Goal: Task Accomplishment & Management: Use online tool/utility

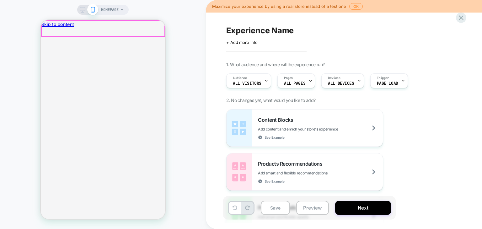
click at [105, 5] on span "HOMEPAGE" at bounding box center [110, 10] width 18 height 10
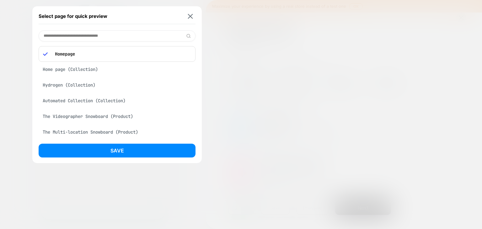
click at [109, 35] on input at bounding box center [117, 35] width 157 height 11
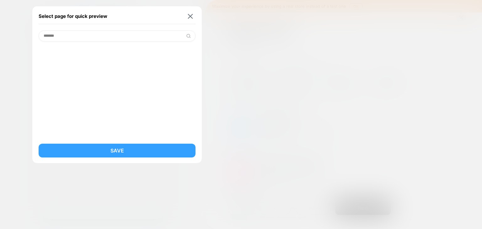
type input "*******"
click at [110, 147] on button "Save" at bounding box center [117, 151] width 157 height 14
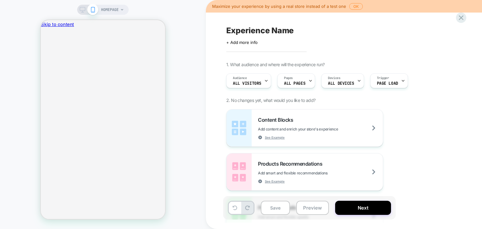
click at [104, 11] on span "HOMEPAGE" at bounding box center [110, 10] width 18 height 10
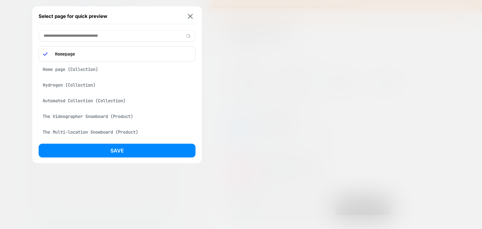
click at [105, 32] on input at bounding box center [117, 35] width 157 height 11
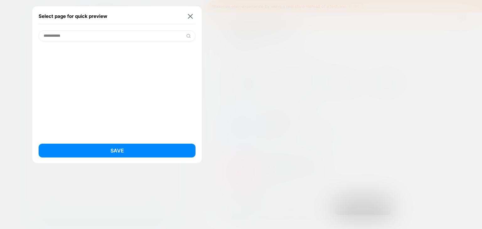
type input "**********"
click at [188, 34] on img at bounding box center [188, 36] width 5 height 5
click at [188, 35] on img at bounding box center [188, 36] width 5 height 5
click at [191, 19] on div "Select page for quick preview" at bounding box center [117, 16] width 157 height 16
click at [189, 16] on img at bounding box center [190, 16] width 5 height 5
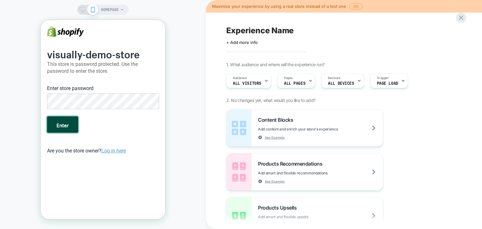
click at [56, 123] on button "Enter" at bounding box center [62, 124] width 31 height 16
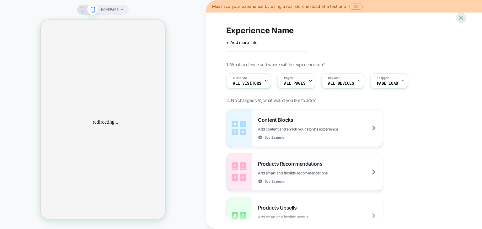
click at [103, 9] on div "HOMEPAGE Maximize your experience by using a real store instead of a test one O…" at bounding box center [241, 114] width 482 height 229
click at [111, 11] on span "HOMEPAGE" at bounding box center [110, 10] width 18 height 10
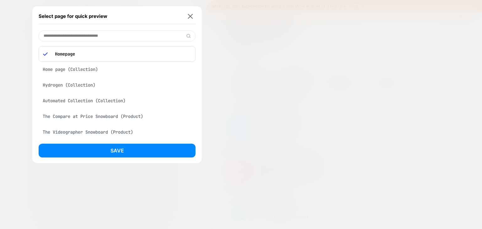
click at [97, 35] on input at bounding box center [117, 35] width 157 height 11
click at [156, 38] on input at bounding box center [117, 35] width 157 height 11
click at [142, 35] on input at bounding box center [117, 35] width 157 height 11
click at [89, 33] on input at bounding box center [117, 35] width 157 height 11
click at [94, 37] on input at bounding box center [117, 35] width 157 height 11
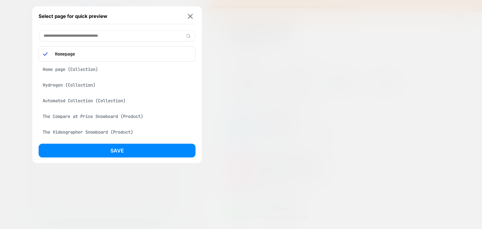
paste input "**********"
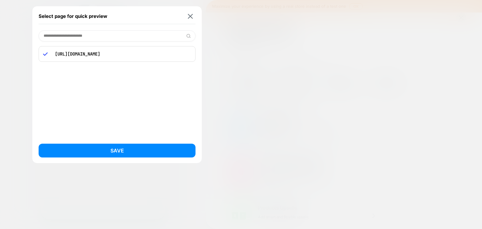
type input "**********"
click at [102, 56] on p "[URL][DOMAIN_NAME]" at bounding box center [121, 54] width 139 height 6
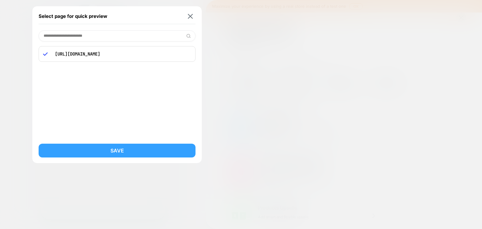
click at [111, 157] on button "Save" at bounding box center [117, 151] width 157 height 14
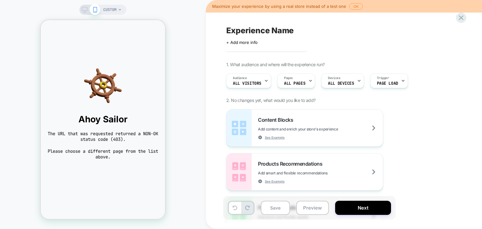
click at [115, 11] on span "CUSTOM" at bounding box center [109, 10] width 13 height 10
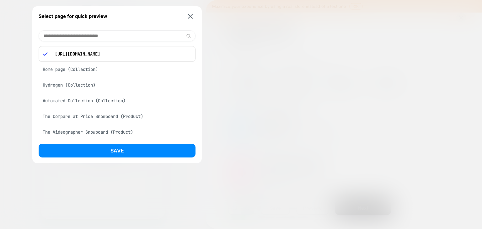
click at [119, 35] on input at bounding box center [117, 35] width 157 height 11
click at [134, 37] on input at bounding box center [117, 35] width 157 height 11
paste input "**********"
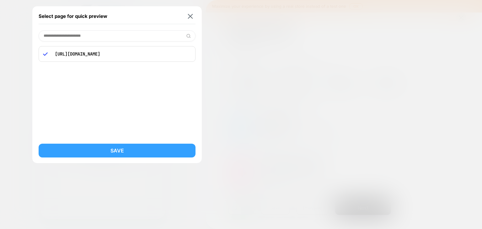
type input "**********"
click at [112, 149] on button "Save" at bounding box center [117, 151] width 157 height 14
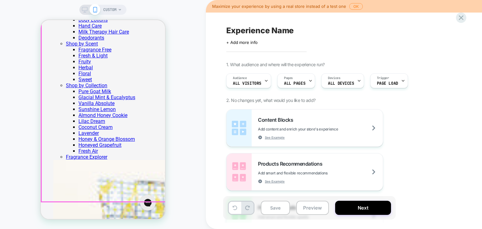
scroll to position [1224, 0]
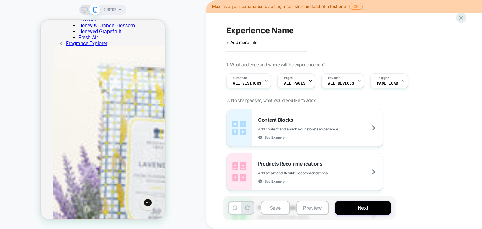
drag, startPoint x: 83, startPoint y: 12, endPoint x: 122, endPoint y: 84, distance: 81.7
click at [83, 12] on rect at bounding box center [84, 12] width 3 height 0
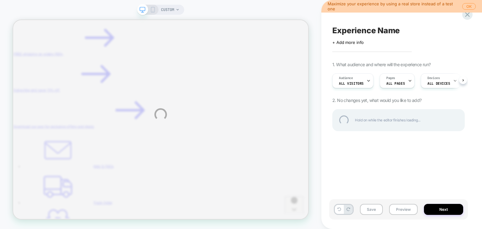
click at [468, 8] on div "CUSTOM Maximize your experience by using a real store instead of a test one OK …" at bounding box center [241, 114] width 482 height 229
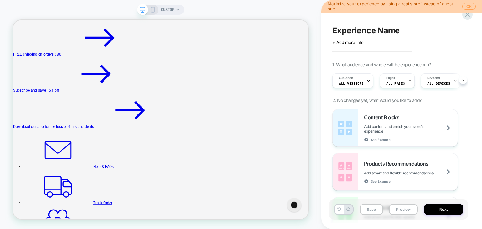
click at [469, 6] on button "OK" at bounding box center [468, 6] width 13 height 7
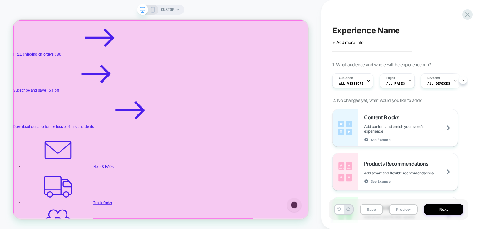
click at [401, 25] on div at bounding box center [211, 153] width 394 height 265
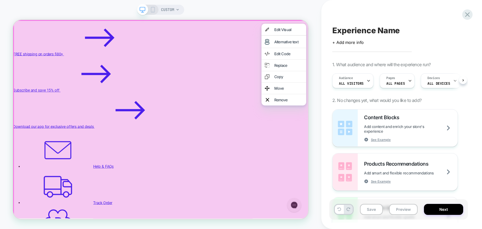
click at [328, 38] on div at bounding box center [211, 153] width 396 height 267
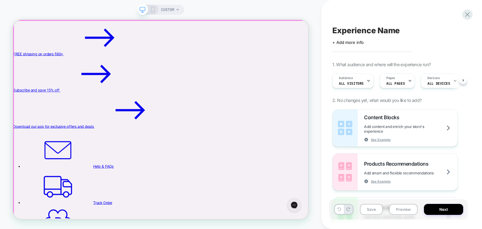
click at [398, 27] on div at bounding box center [211, 153] width 394 height 265
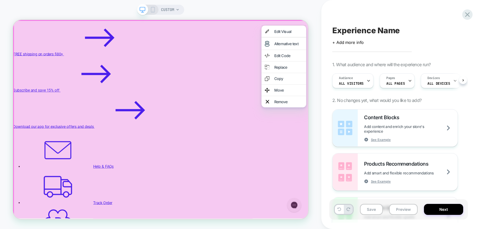
click at [308, 8] on div "CUSTOM" at bounding box center [160, 114] width 321 height 217
click at [369, 132] on div "Remove" at bounding box center [380, 129] width 38 height 6
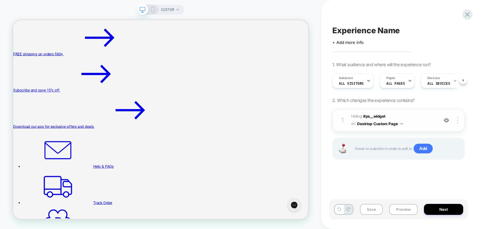
scroll to position [0, 1]
click at [64, 62] on span "FREE shipping on orders $80+" at bounding box center [46, 65] width 67 height 6
click at [162, 10] on span "CUSTOM" at bounding box center [167, 10] width 13 height 10
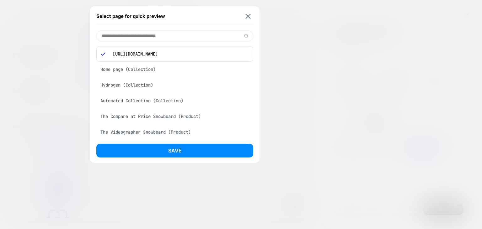
click at [157, 53] on p "[URL][DOMAIN_NAME]" at bounding box center [179, 54] width 139 height 6
click at [186, 59] on div "[URL][DOMAIN_NAME]" at bounding box center [174, 54] width 157 height 16
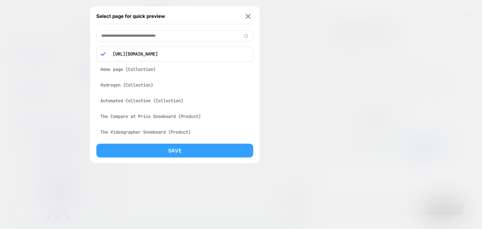
click at [163, 155] on button "Save" at bounding box center [174, 151] width 157 height 14
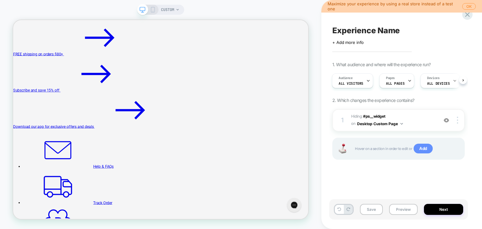
click at [422, 151] on span "Add" at bounding box center [423, 149] width 19 height 10
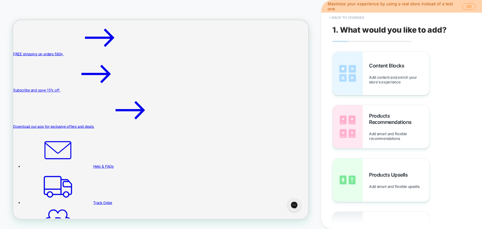
click at [336, 21] on button "< Back to changes" at bounding box center [346, 18] width 41 height 10
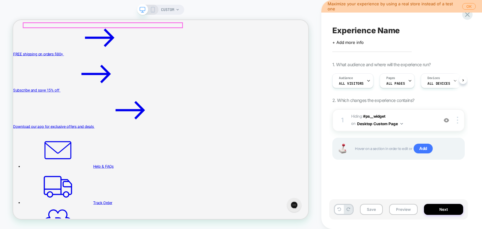
click at [55, 62] on span "FREE shipping on orders $80+" at bounding box center [46, 65] width 67 height 6
drag, startPoint x: 32, startPoint y: 7, endPoint x: 21, endPoint y: 9, distance: 11.0
click at [21, 9] on div "CUSTOM" at bounding box center [160, 114] width 321 height 217
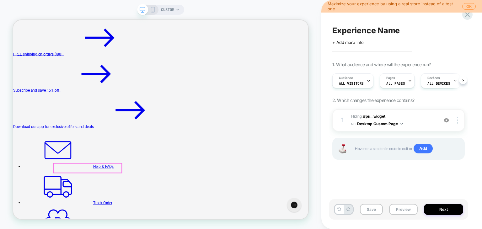
click at [464, 17] on icon at bounding box center [467, 14] width 8 height 8
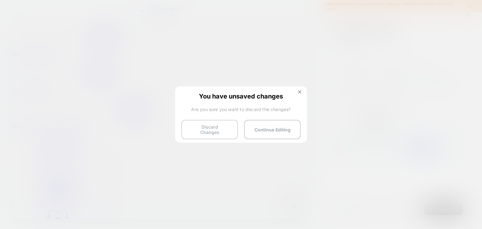
click at [232, 128] on button "Discard Changes" at bounding box center [209, 129] width 56 height 19
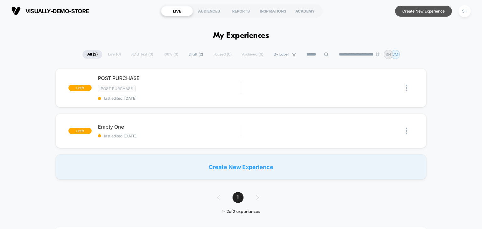
click at [425, 12] on button "Create New Experience" at bounding box center [423, 11] width 57 height 11
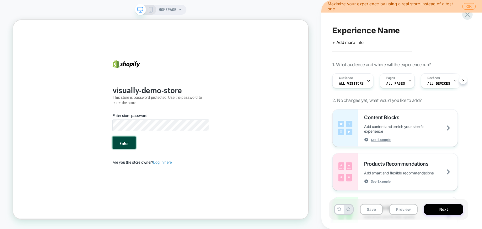
click at [159, 187] on button "Enter" at bounding box center [161, 183] width 31 height 16
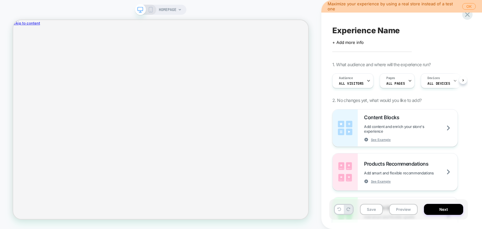
scroll to position [0, 0]
click at [168, 8] on span "HOMEPAGE" at bounding box center [168, 10] width 18 height 10
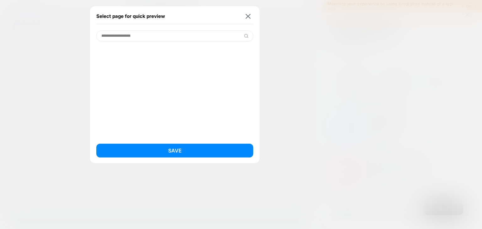
type input "**********"
click at [245, 38] on img at bounding box center [246, 36] width 5 height 5
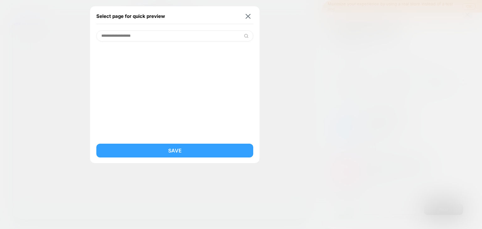
click at [196, 154] on button "Save" at bounding box center [174, 151] width 157 height 14
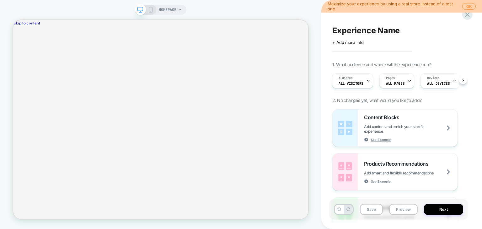
click at [167, 12] on span "HOMEPAGE" at bounding box center [168, 10] width 18 height 10
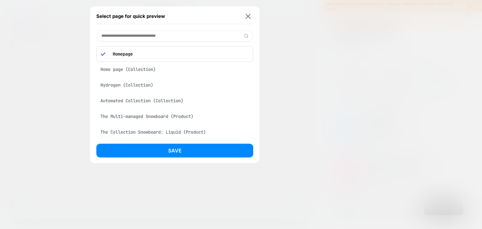
click at [146, 34] on input at bounding box center [174, 35] width 157 height 11
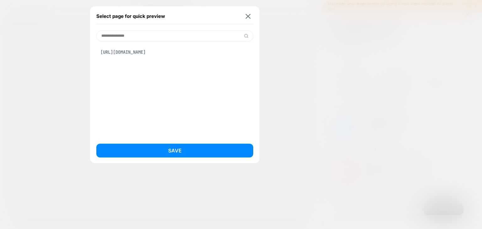
type input "**********"
click at [139, 52] on div "[URL][DOMAIN_NAME]" at bounding box center [174, 52] width 157 height 12
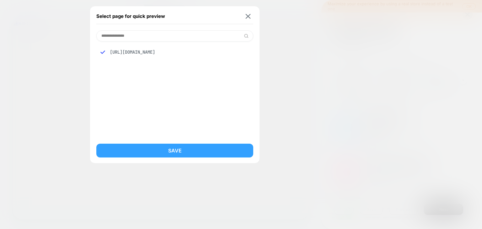
click at [183, 151] on button "Save" at bounding box center [174, 151] width 157 height 14
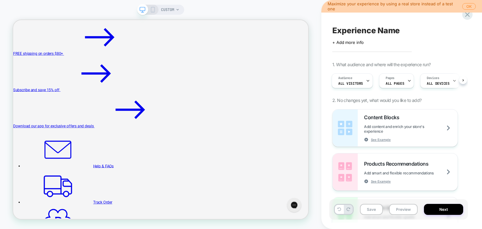
scroll to position [0, 0]
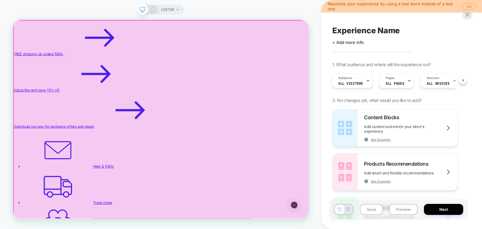
drag, startPoint x: 403, startPoint y: 48, endPoint x: 366, endPoint y: 36, distance: 39.1
click at [366, 36] on div at bounding box center [211, 153] width 394 height 265
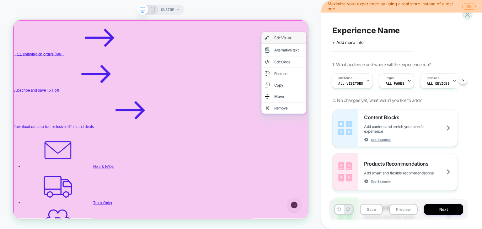
click at [368, 46] on div "Edit Visual" at bounding box center [380, 43] width 38 height 6
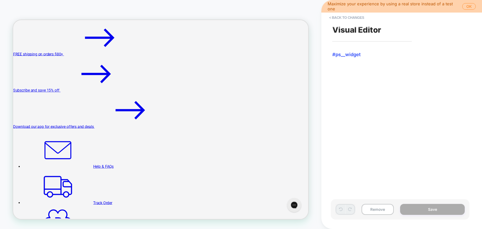
click at [359, 40] on div "Visual Editor #ps__widget" at bounding box center [398, 114] width 139 height 217
click at [383, 210] on button "Remove" at bounding box center [378, 209] width 32 height 11
click at [467, 2] on div "Maximize your experience by using a real store instead of a test one OK" at bounding box center [401, 6] width 161 height 13
click at [469, 8] on button "OK" at bounding box center [468, 6] width 13 height 7
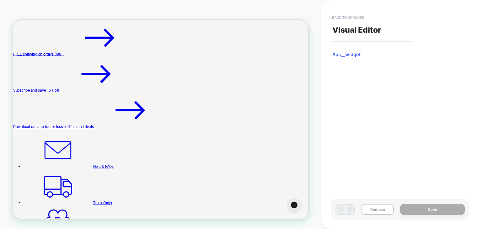
click at [359, 17] on button "< Back to changes" at bounding box center [346, 18] width 41 height 10
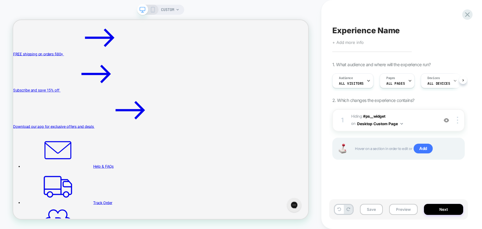
click at [350, 42] on span "+ Add more info" at bounding box center [347, 42] width 31 height 5
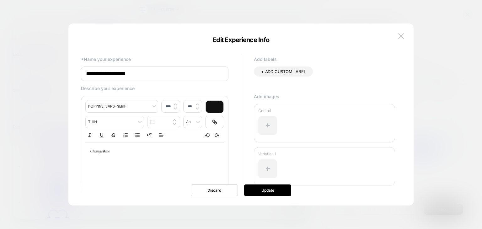
drag, startPoint x: 166, startPoint y: 74, endPoint x: 45, endPoint y: 62, distance: 122.1
click at [46, 62] on body "**********" at bounding box center [241, 114] width 482 height 229
type input "*"
type input "**********"
click at [278, 193] on button "Update" at bounding box center [267, 191] width 47 height 12
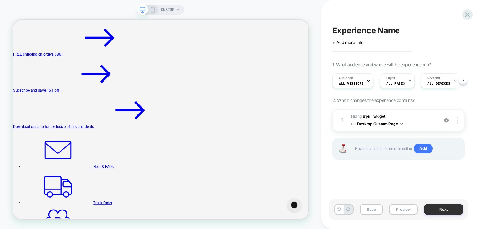
click at [446, 207] on button "Next" at bounding box center [443, 209] width 39 height 11
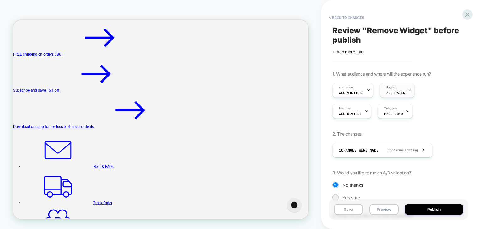
click at [409, 91] on icon at bounding box center [410, 90] width 2 height 1
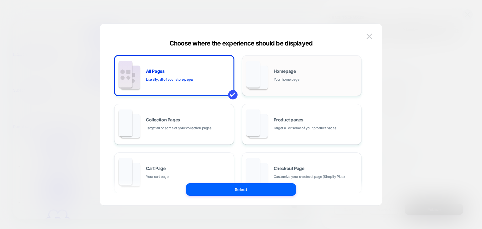
click at [300, 84] on div "Homepage Your home page" at bounding box center [301, 75] width 113 height 35
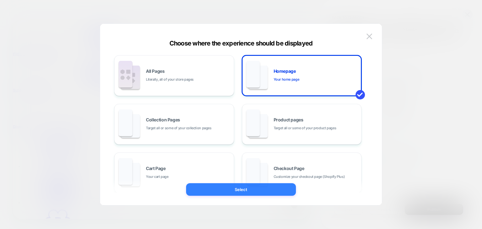
click at [252, 190] on button "Select" at bounding box center [241, 189] width 110 height 13
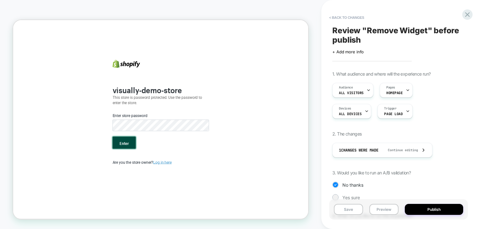
click at [167, 183] on button "Enter" at bounding box center [161, 183] width 31 height 16
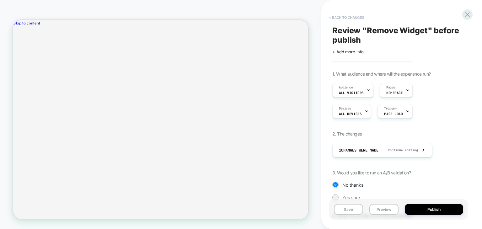
click at [343, 13] on button "< Back to changes" at bounding box center [346, 18] width 41 height 10
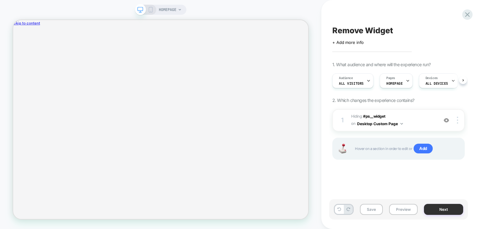
click at [445, 212] on button "Next" at bounding box center [443, 209] width 39 height 11
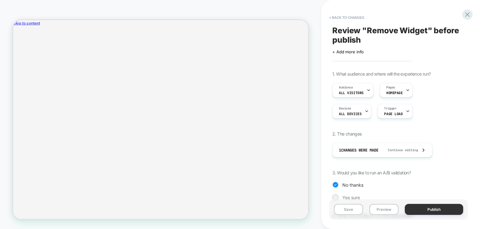
click at [425, 212] on button "Publish" at bounding box center [434, 209] width 58 height 11
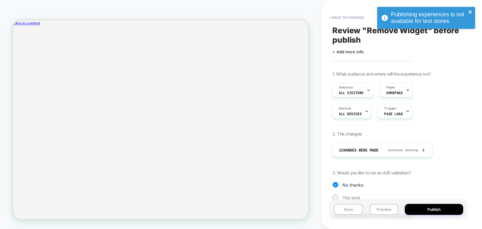
click at [468, 12] on icon "close" at bounding box center [470, 11] width 4 height 5
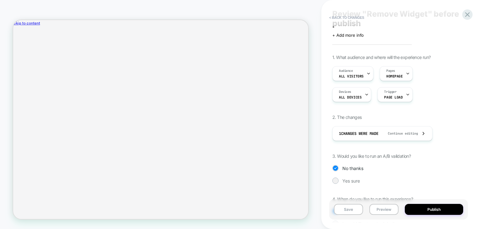
scroll to position [31, 0]
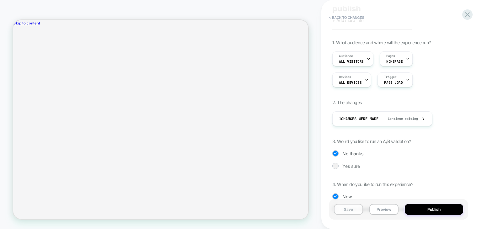
drag, startPoint x: 350, startPoint y: 202, endPoint x: 350, endPoint y: 208, distance: 5.7
click at [350, 202] on div "Save Preview Publish" at bounding box center [398, 209] width 139 height 20
click at [350, 210] on button "Save" at bounding box center [348, 209] width 29 height 11
click at [466, 13] on icon at bounding box center [467, 14] width 5 height 5
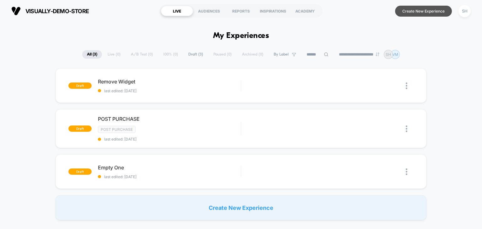
click at [425, 14] on button "Create New Experience" at bounding box center [423, 11] width 57 height 11
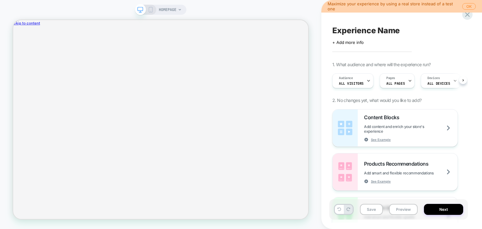
click at [166, 13] on span "HOMEPAGE" at bounding box center [168, 10] width 18 height 10
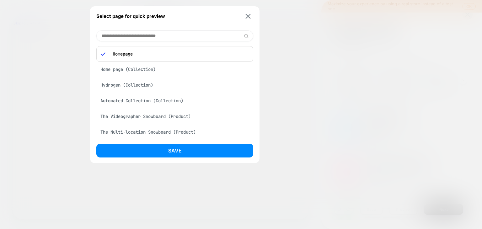
click at [158, 37] on input at bounding box center [174, 35] width 157 height 11
paste input "**********"
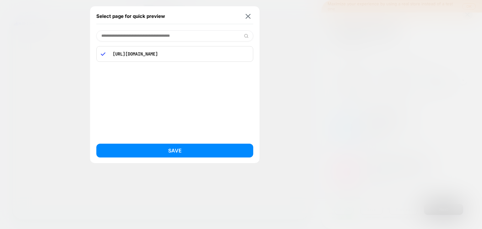
type input "**********"
click at [166, 51] on p "[URL][DOMAIN_NAME]" at bounding box center [179, 54] width 139 height 6
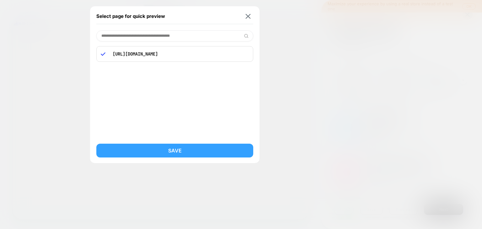
click at [174, 151] on button "Save" at bounding box center [174, 151] width 157 height 14
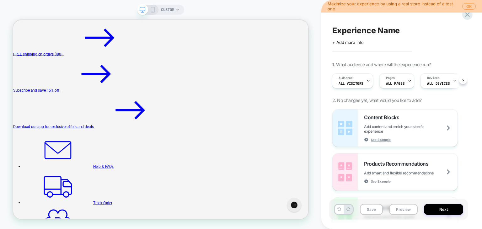
click at [165, 14] on span "CUSTOM" at bounding box center [167, 10] width 13 height 10
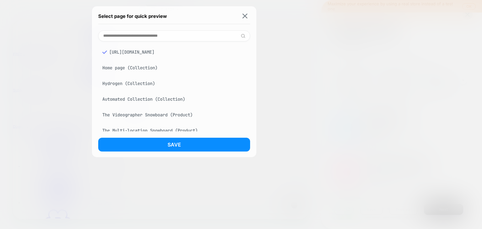
click at [158, 36] on input at bounding box center [174, 35] width 152 height 11
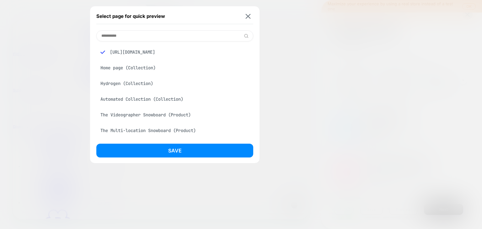
type input "**********"
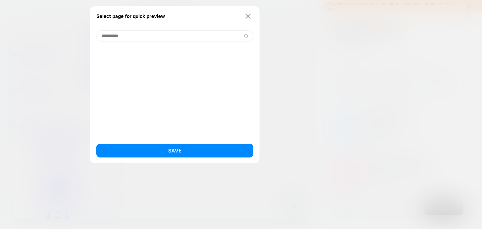
click at [249, 18] on img at bounding box center [248, 16] width 5 height 5
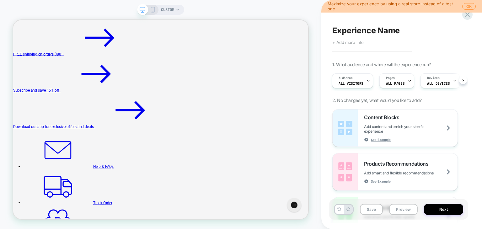
click at [360, 41] on span "+ Add more info" at bounding box center [347, 42] width 31 height 5
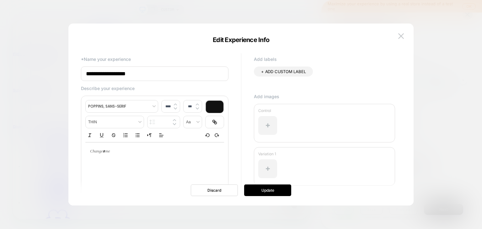
drag, startPoint x: 146, startPoint y: 73, endPoint x: 0, endPoint y: 57, distance: 146.5
click at [0, 57] on body "CUSTOM Maximize your experience by using a real store instead of a test one OK …" at bounding box center [241, 114] width 482 height 229
type input "*"
type input "**********"
click at [269, 190] on button "Update" at bounding box center [267, 191] width 47 height 12
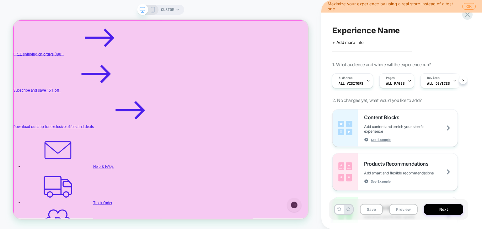
click at [401, 27] on div at bounding box center [211, 153] width 394 height 265
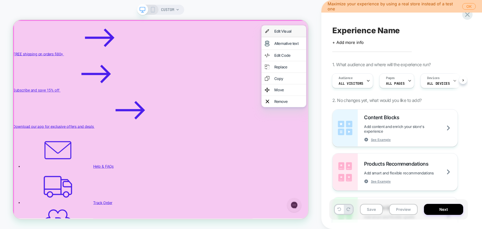
click at [375, 38] on div "Edit Visual" at bounding box center [380, 35] width 38 height 6
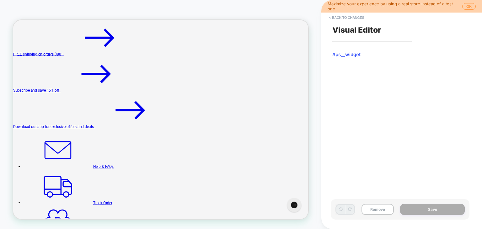
click at [341, 53] on span "#ps__widget" at bounding box center [398, 54] width 132 height 6
click at [346, 19] on button "< Back to changes" at bounding box center [346, 18] width 41 height 10
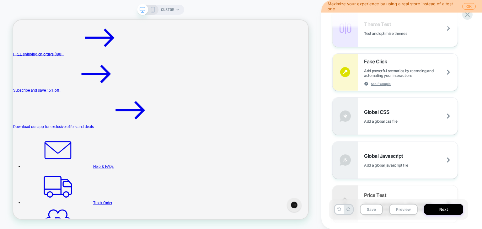
scroll to position [345, 0]
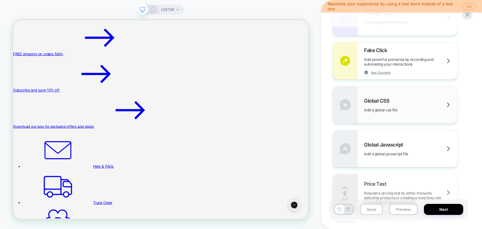
click at [426, 117] on div "Global CSS Add a global css file" at bounding box center [395, 104] width 125 height 37
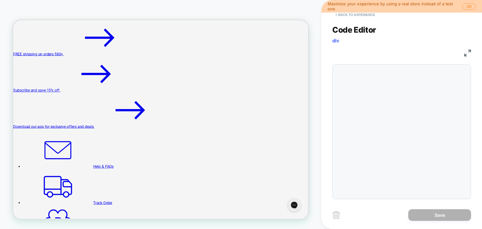
click at [354, 16] on button "< Back to experience" at bounding box center [355, 15] width 46 height 10
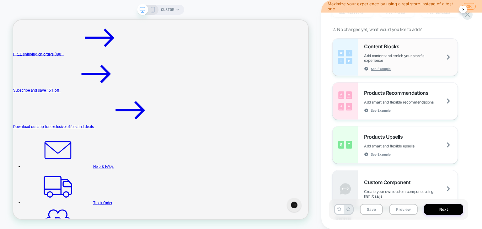
scroll to position [94, 0]
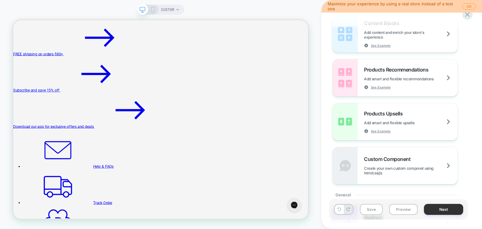
click at [445, 211] on button "Next" at bounding box center [443, 209] width 39 height 11
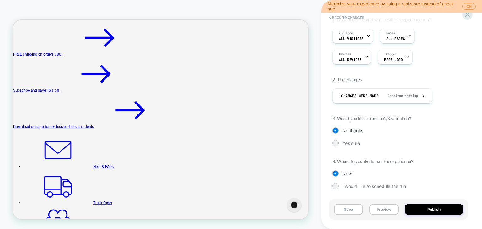
scroll to position [55, 0]
click at [346, 208] on button "Save" at bounding box center [348, 209] width 29 height 11
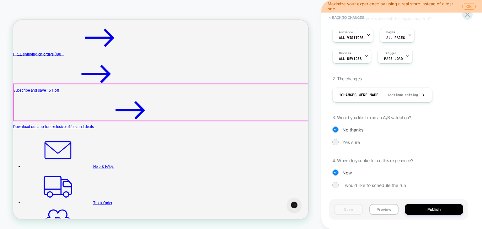
click at [469, 15] on icon at bounding box center [467, 14] width 5 height 5
click at [346, 18] on button "< Back to changes" at bounding box center [346, 18] width 41 height 10
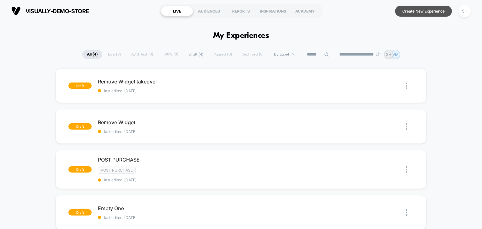
click at [432, 12] on button "Create New Experience" at bounding box center [423, 11] width 57 height 11
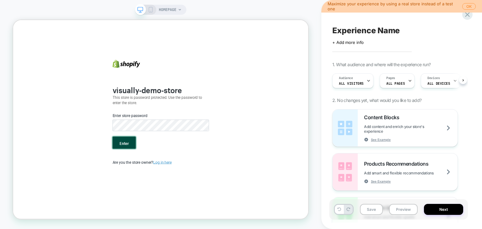
click at [170, 182] on button "Enter" at bounding box center [161, 183] width 31 height 16
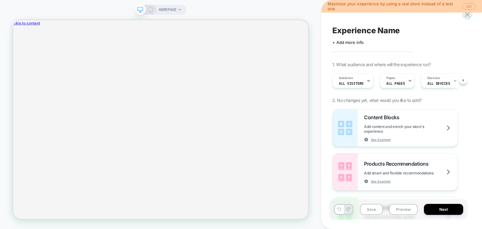
scroll to position [0, 0]
